Goal: Information Seeking & Learning: Learn about a topic

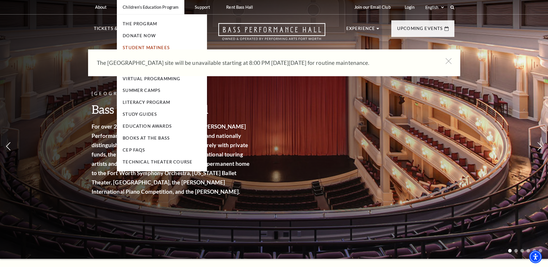
click at [149, 49] on link "Student Matinees" at bounding box center [146, 47] width 47 height 5
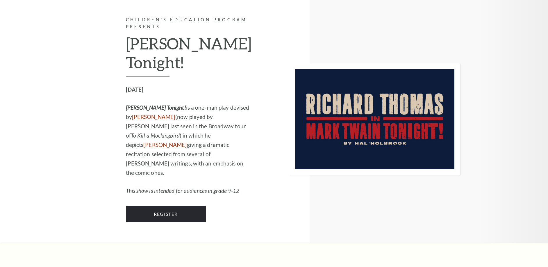
scroll to position [533, 0]
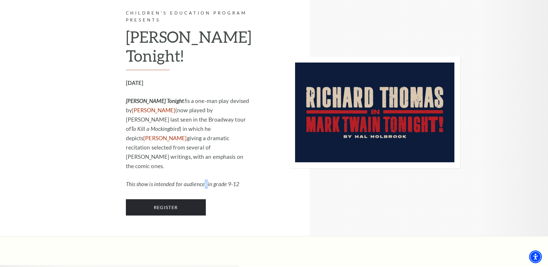
click at [209, 180] on em "This show is intended for audiences in grade 9-12" at bounding box center [183, 183] width 114 height 7
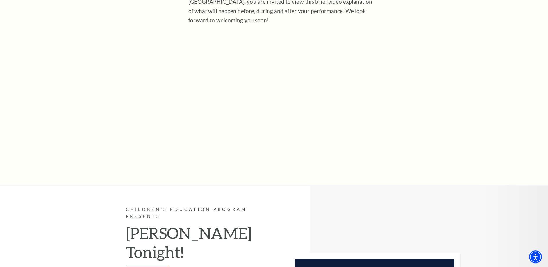
scroll to position [177, 0]
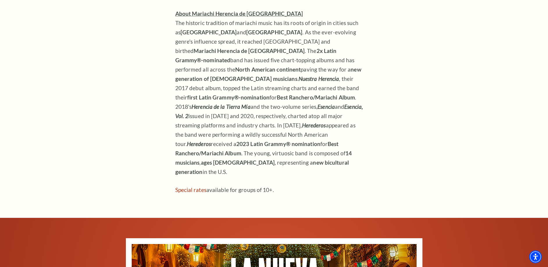
scroll to position [652, 0]
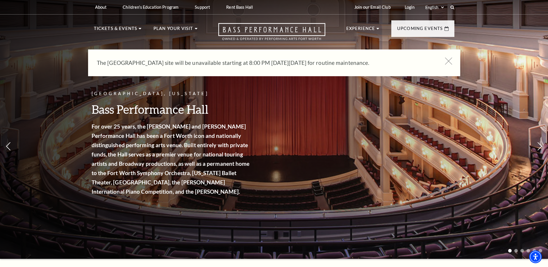
click at [448, 61] on use at bounding box center [447, 60] width 7 height 7
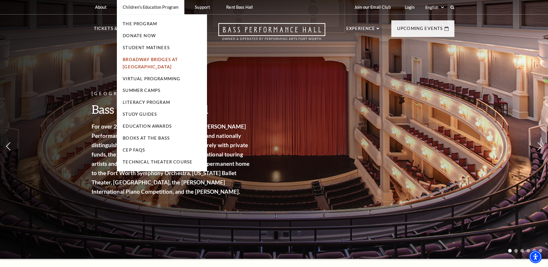
click at [135, 59] on link "Broadway Bridges at [GEOGRAPHIC_DATA]" at bounding box center [150, 63] width 55 height 12
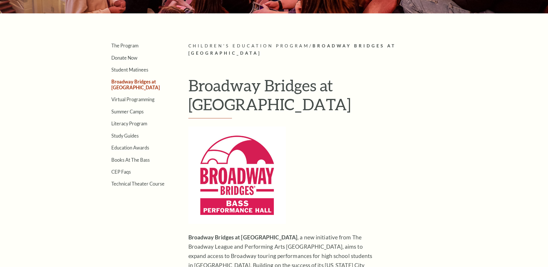
scroll to position [178, 0]
